Goal: Check status: Check status

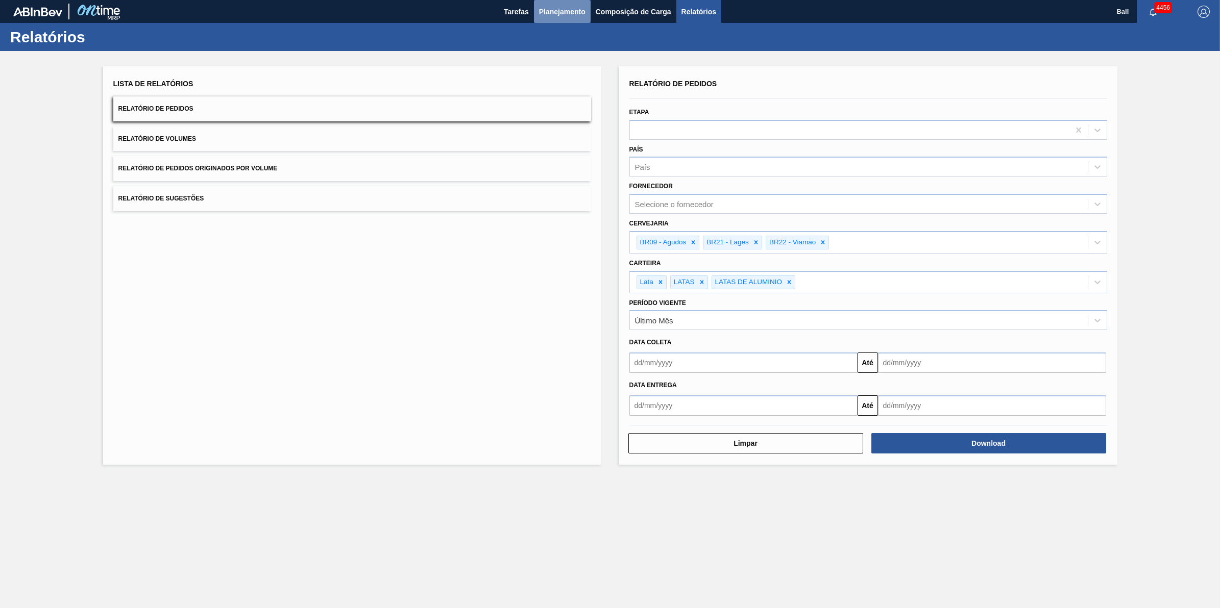
click at [567, 10] on span "Planejamento" at bounding box center [562, 12] width 46 height 12
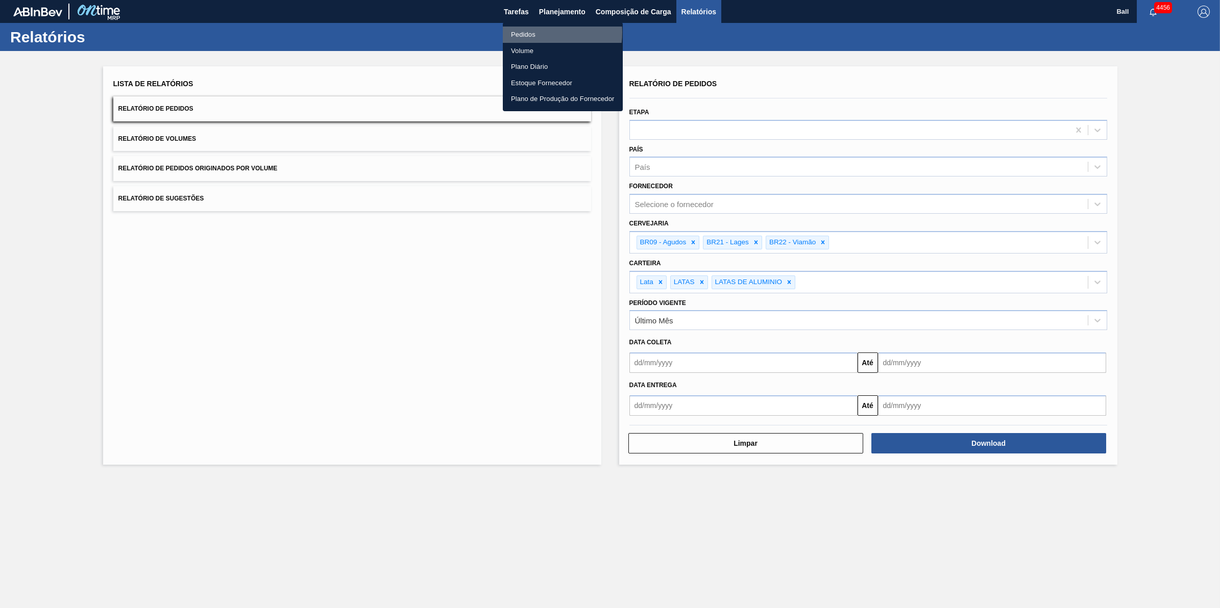
click at [532, 32] on li "Pedidos" at bounding box center [563, 35] width 120 height 16
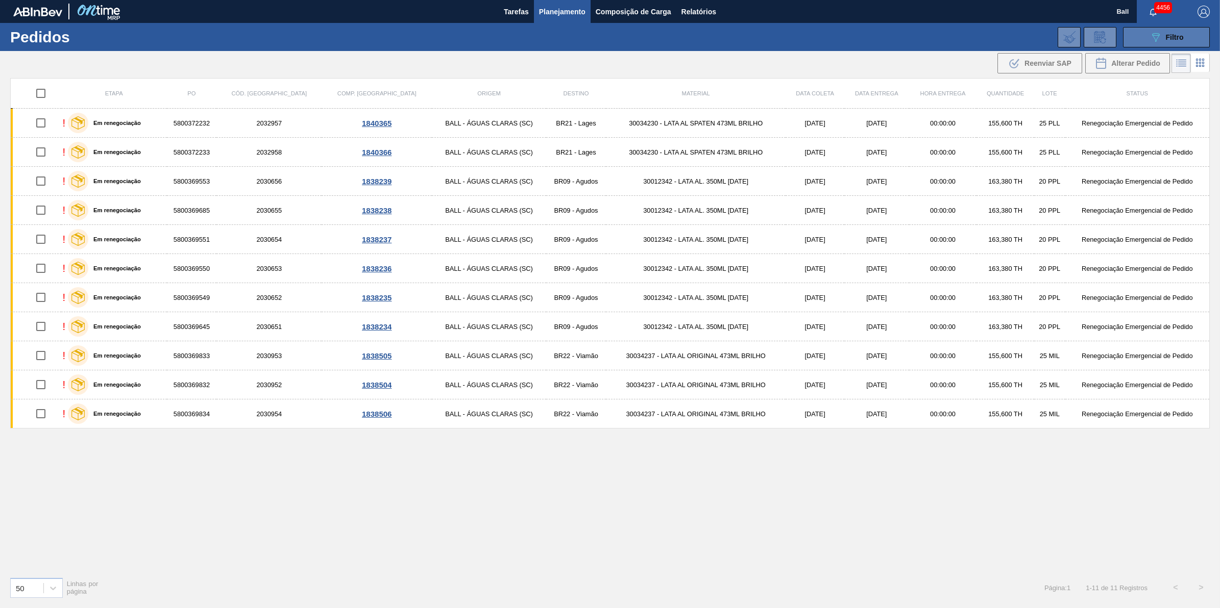
click at [1185, 36] on button "089F7B8B-B2A5-4AFE-B5C0-19BA573D28AC Filtro" at bounding box center [1166, 37] width 87 height 20
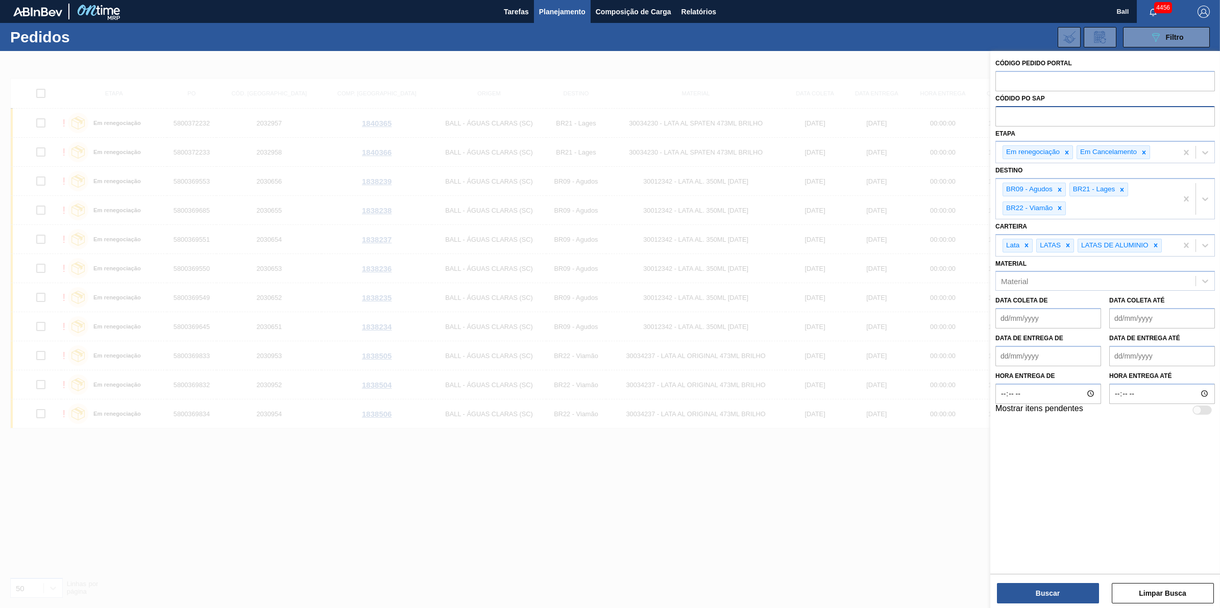
click at [1045, 120] on input "text" at bounding box center [1104, 115] width 219 height 19
click at [1065, 150] on icon at bounding box center [1066, 152] width 7 height 7
click at [1076, 151] on div "Em Cancelamento" at bounding box center [1086, 152] width 181 height 21
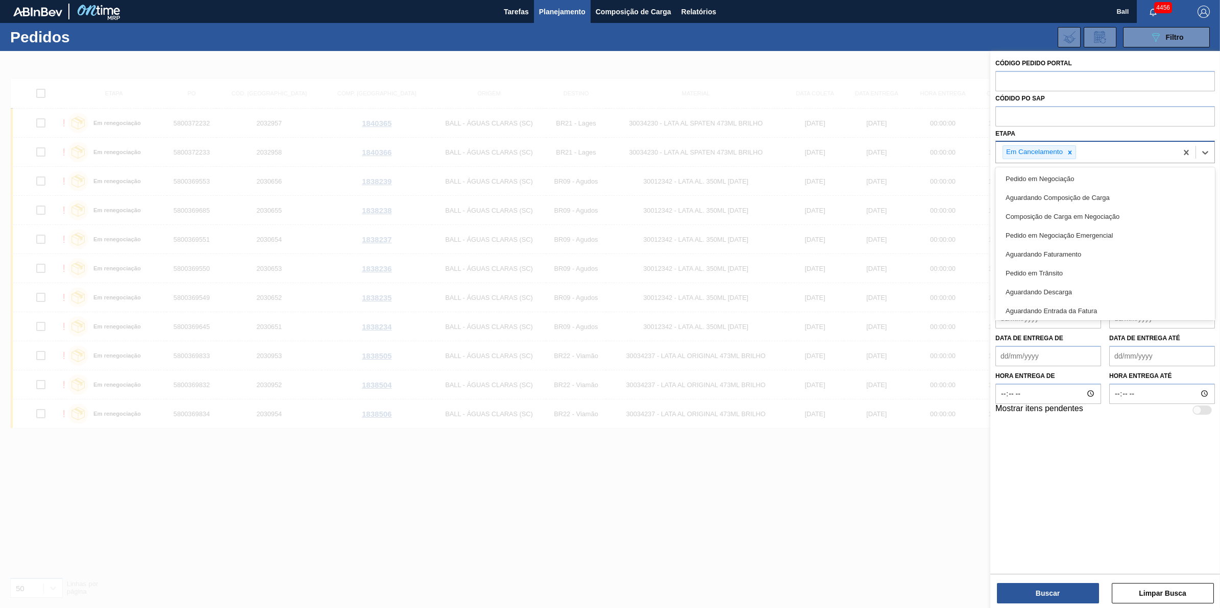
click at [1068, 152] on icon at bounding box center [1069, 152] width 7 height 7
click at [1068, 117] on input "text" at bounding box center [1104, 115] width 219 height 19
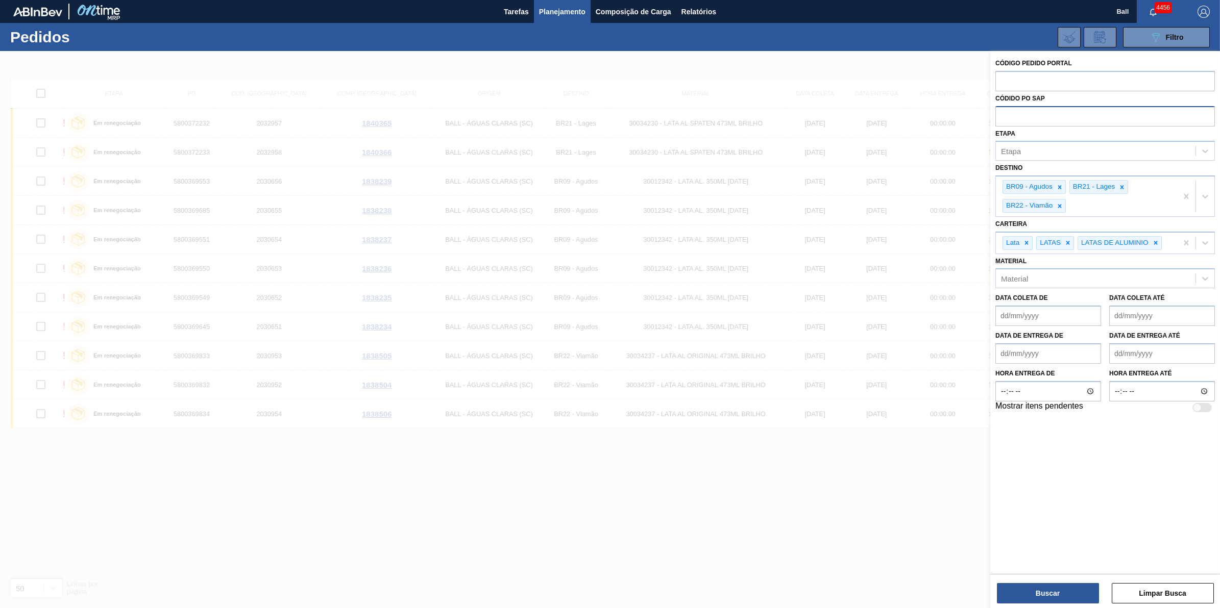
paste input "text"
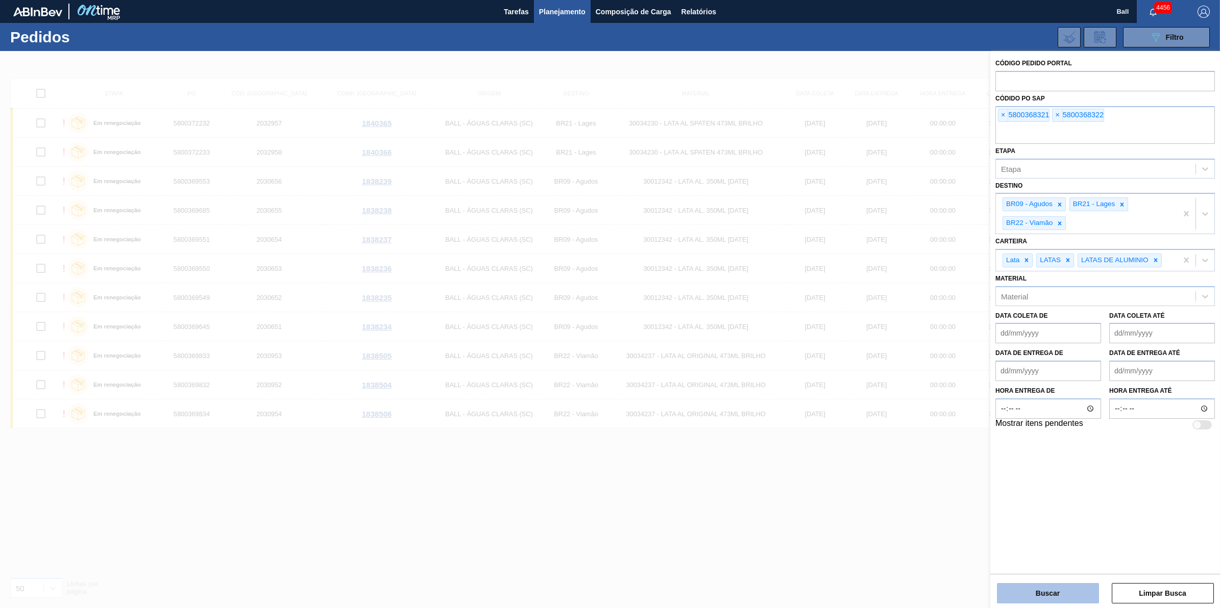
click at [1073, 595] on button "Buscar" at bounding box center [1048, 593] width 102 height 20
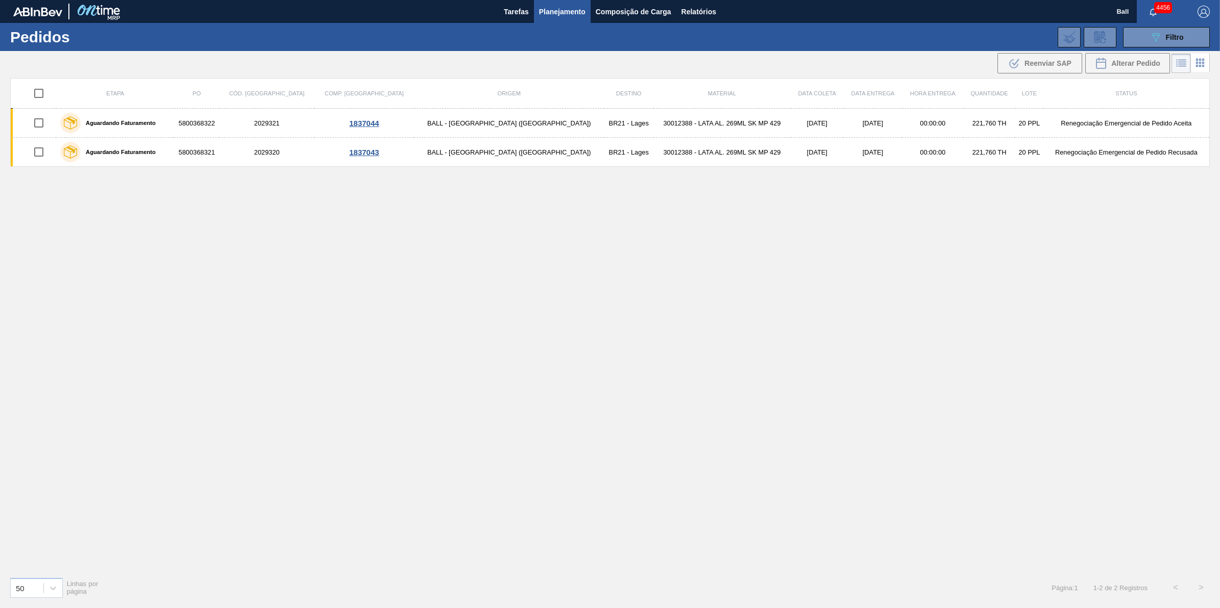
click at [595, 213] on div "Etapa PO Cód. Pedido Comp. Carga Origem Destino Material Data coleta Data entre…" at bounding box center [609, 323] width 1199 height 491
